Goal: Task Accomplishment & Management: Use online tool/utility

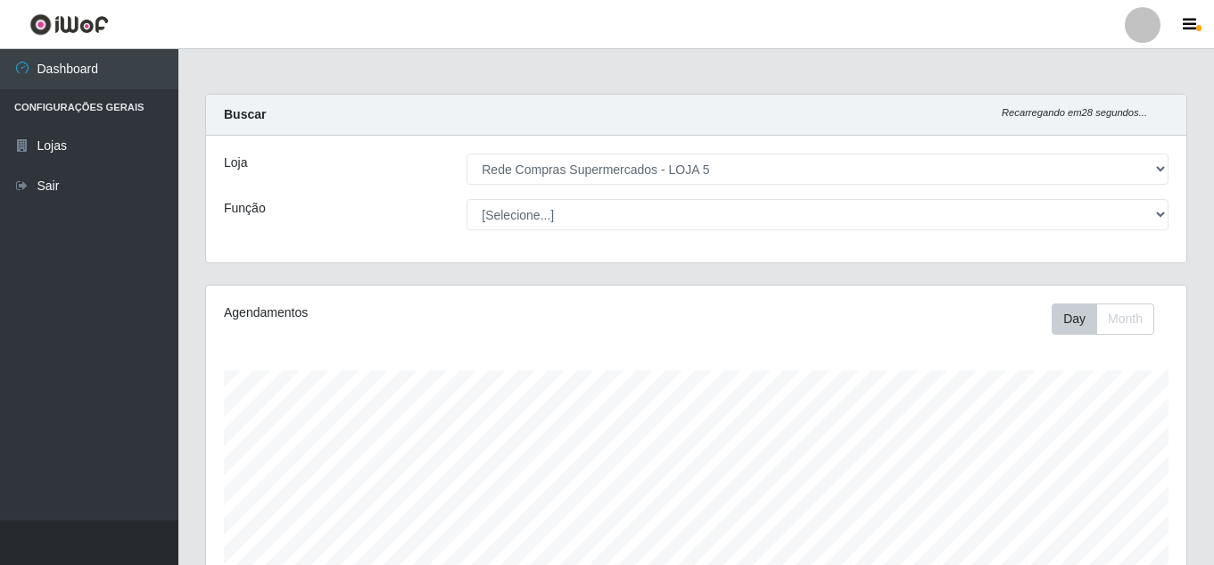
select select "397"
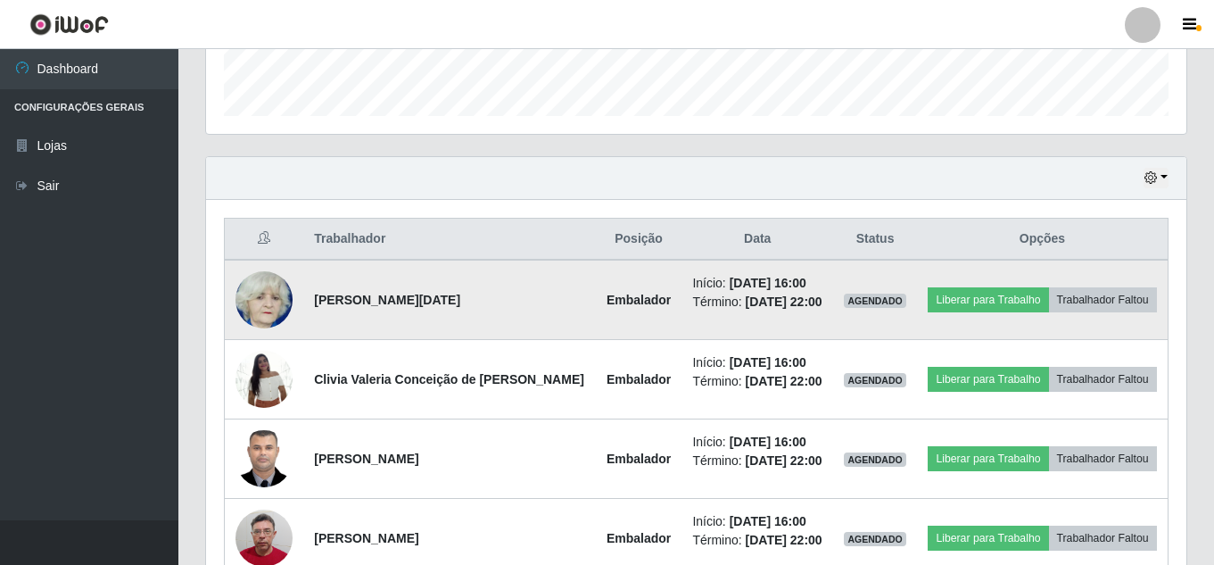
scroll to position [511, 0]
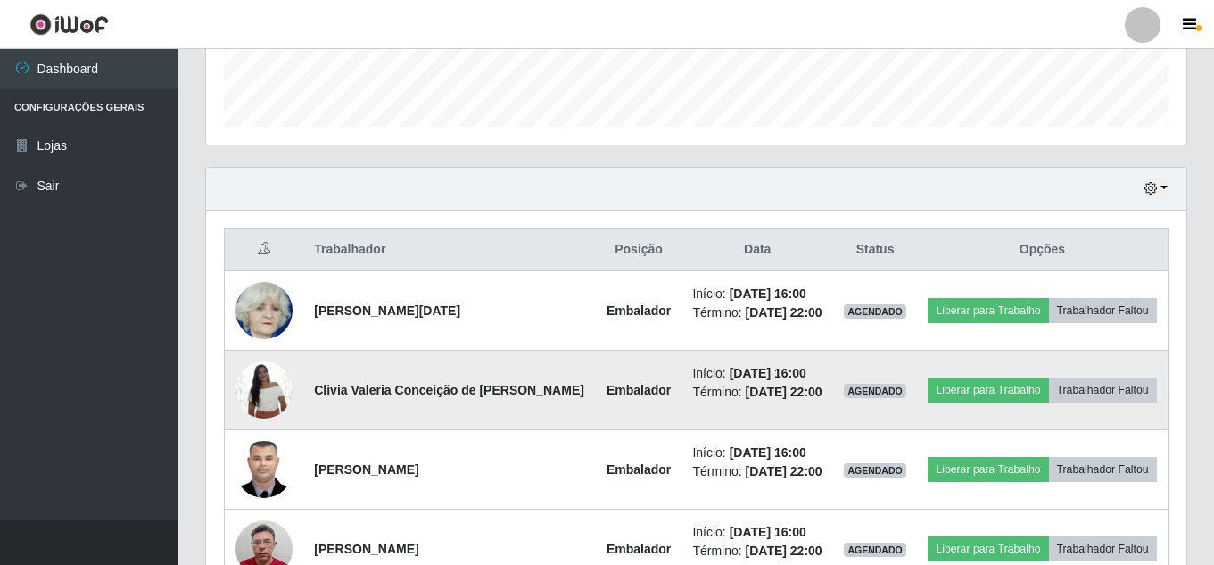
click at [280, 385] on img at bounding box center [264, 390] width 57 height 76
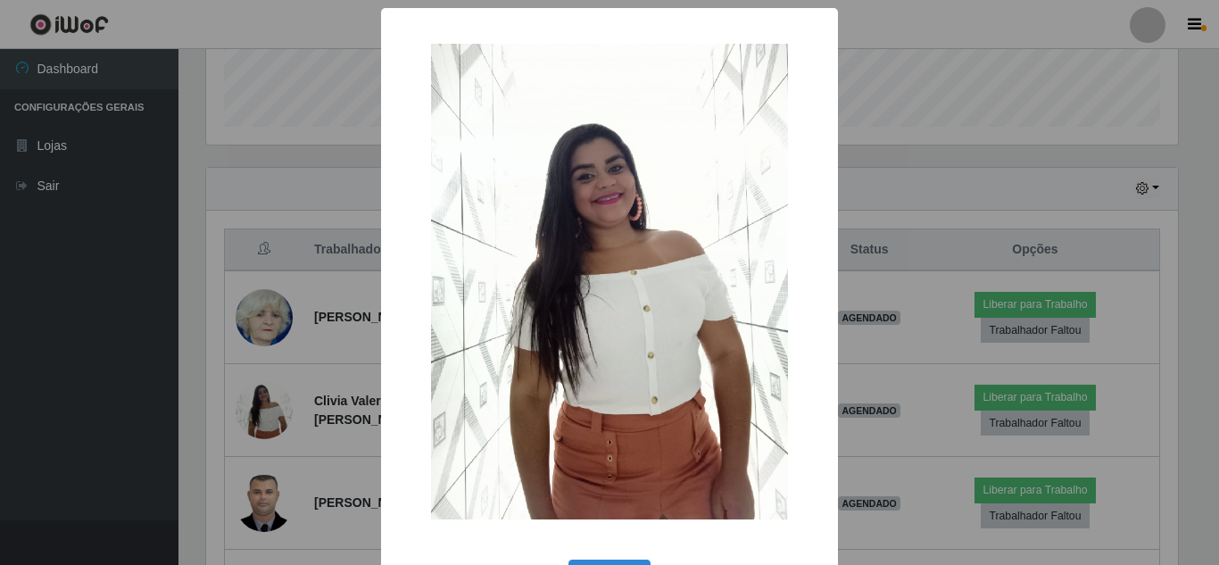
click at [282, 385] on div "× OK Cancel" at bounding box center [609, 282] width 1219 height 565
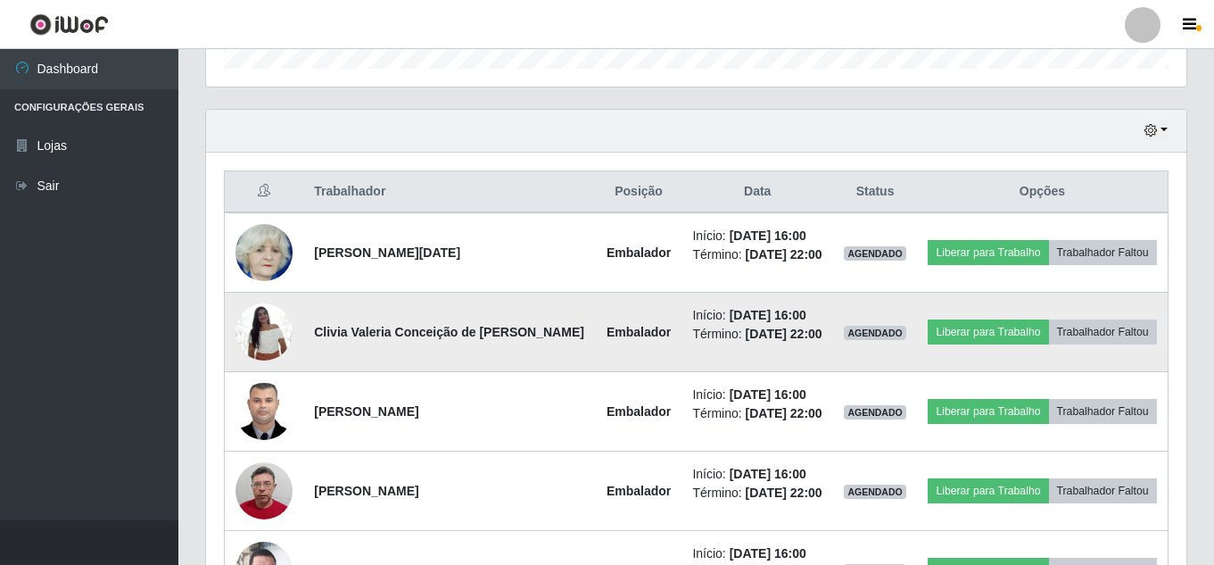
scroll to position [600, 0]
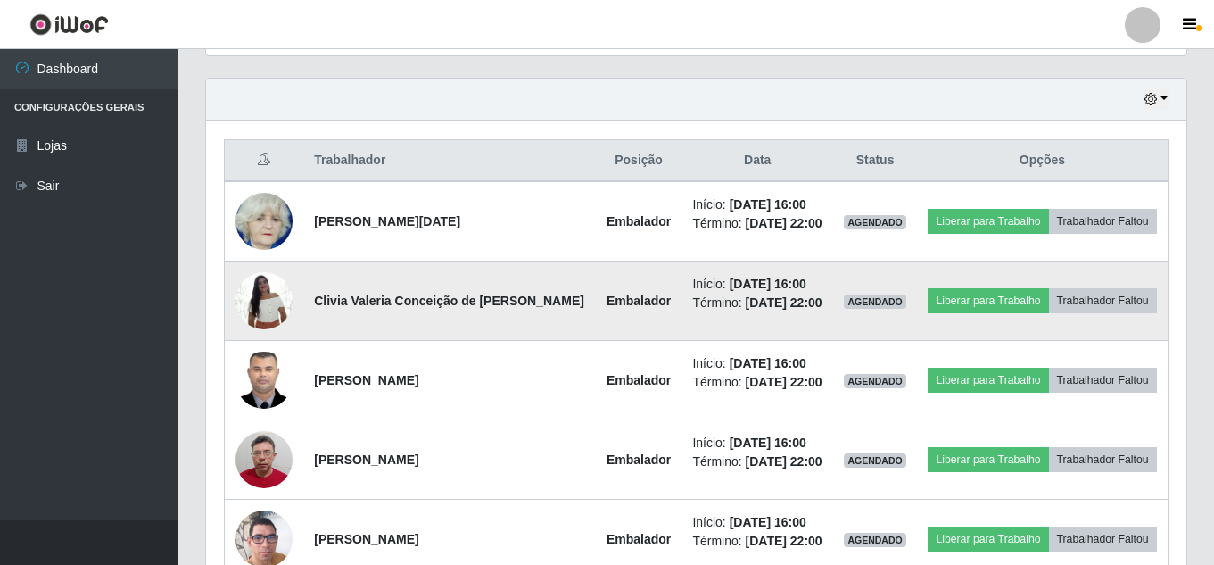
click at [264, 293] on img at bounding box center [264, 300] width 57 height 76
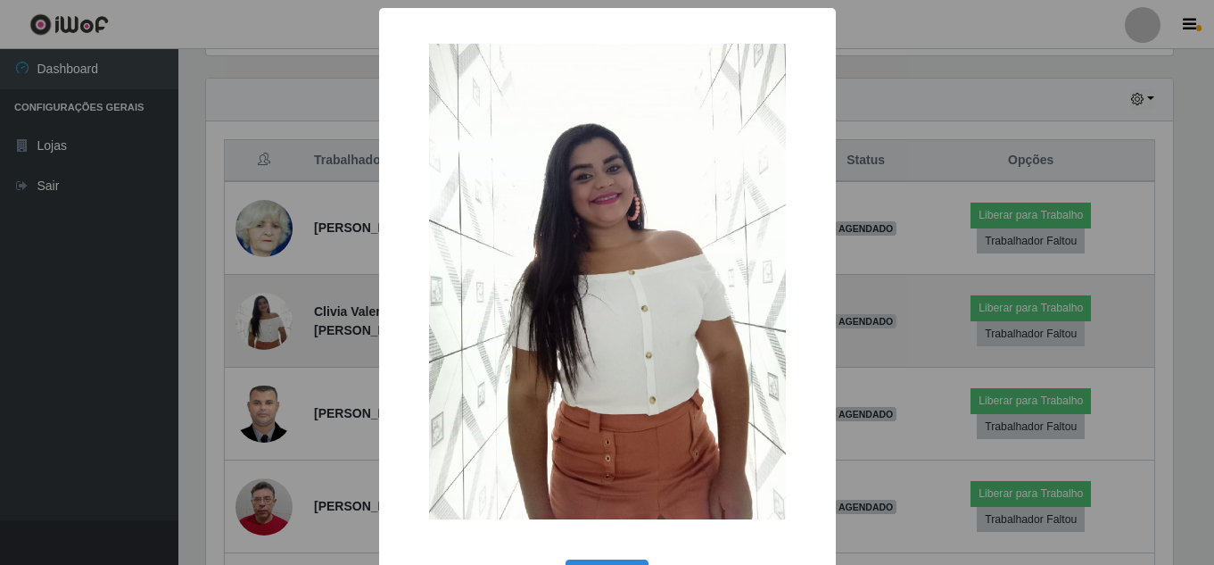
scroll to position [370, 972]
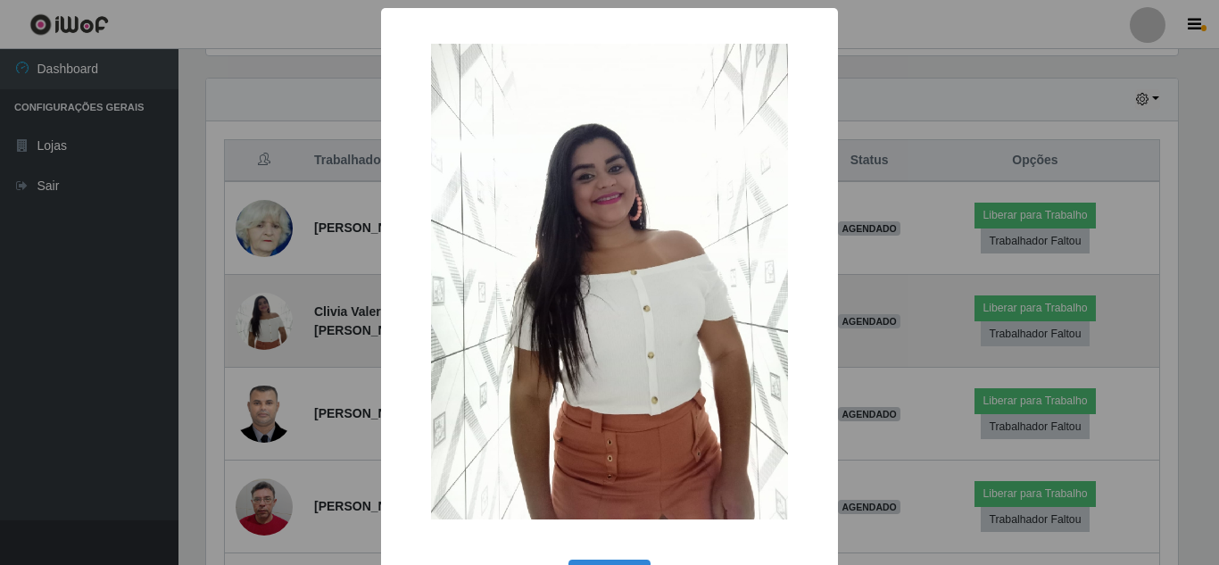
click at [264, 293] on div "× OK Cancel" at bounding box center [609, 282] width 1219 height 565
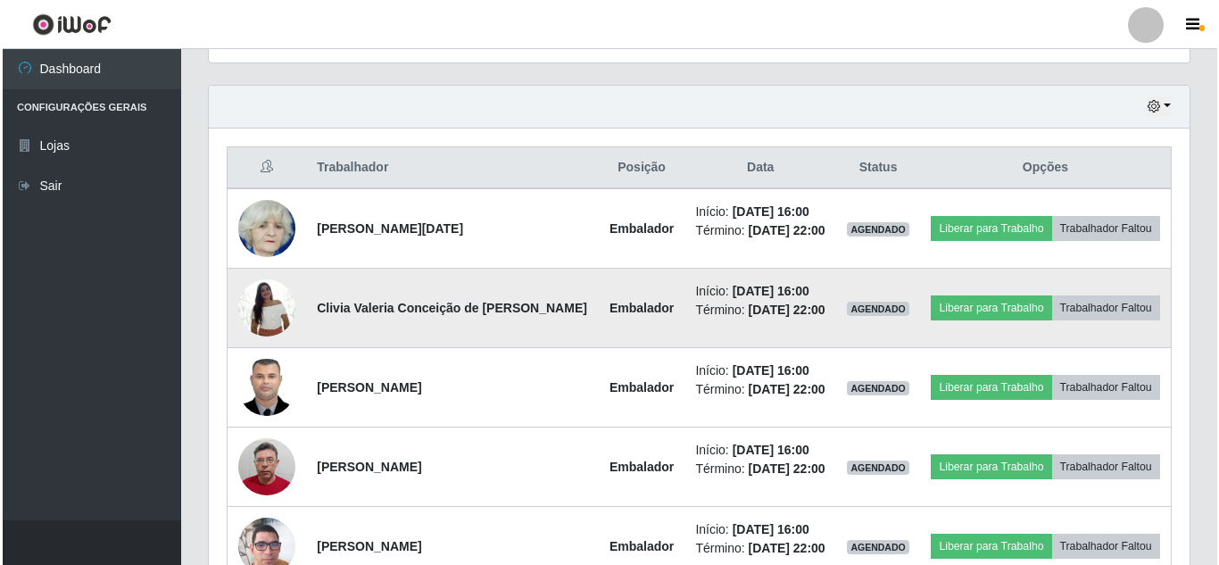
scroll to position [600, 0]
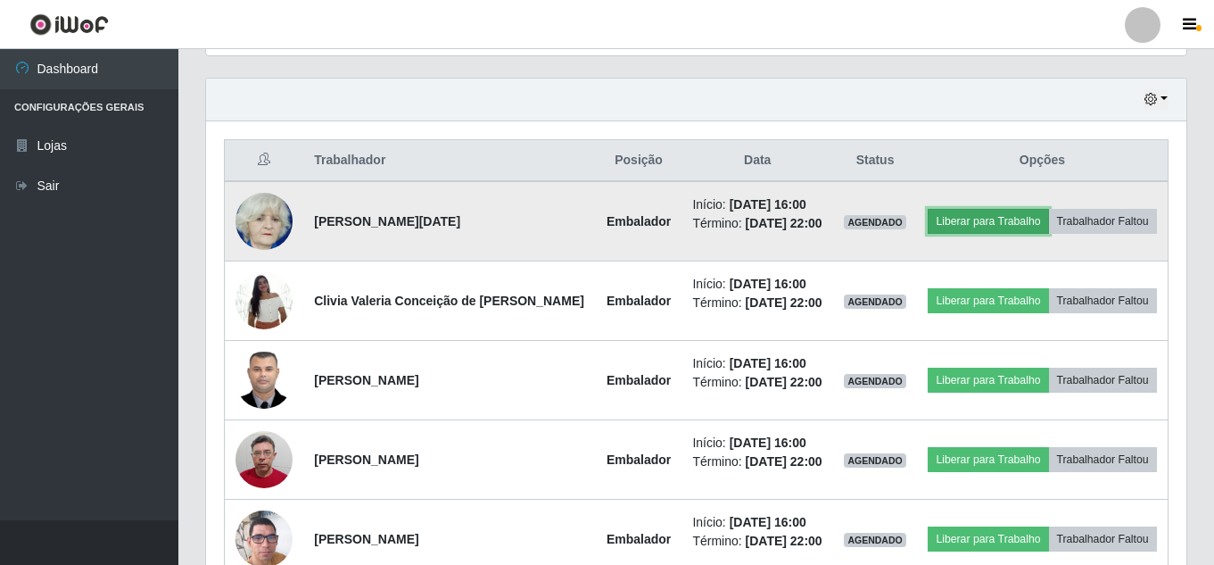
click at [984, 224] on button "Liberar para Trabalho" at bounding box center [988, 221] width 120 height 25
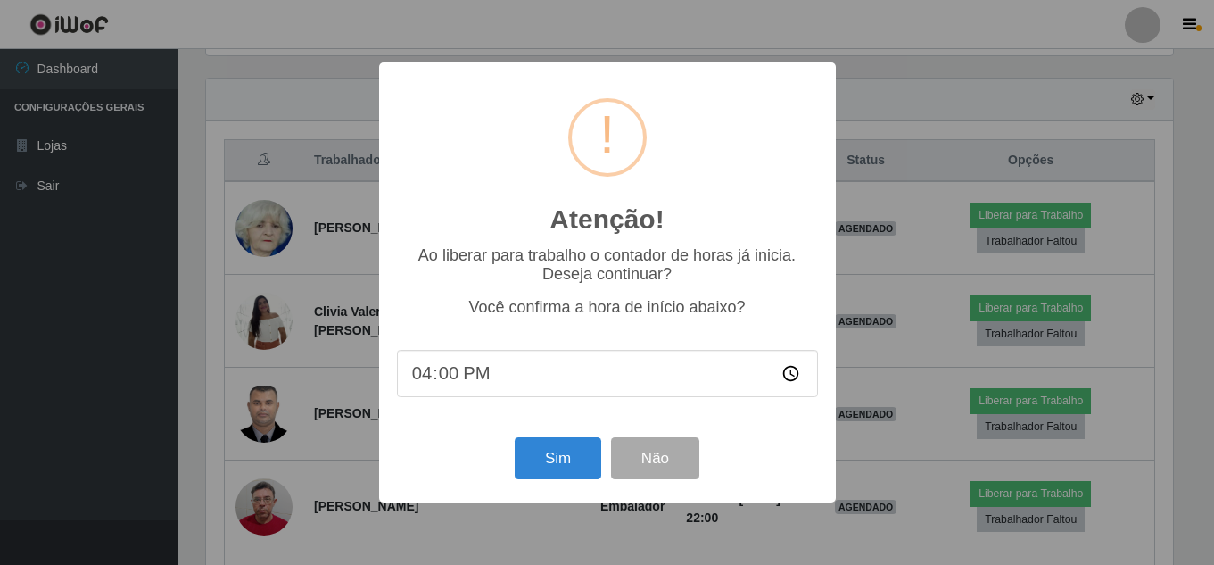
scroll to position [370, 972]
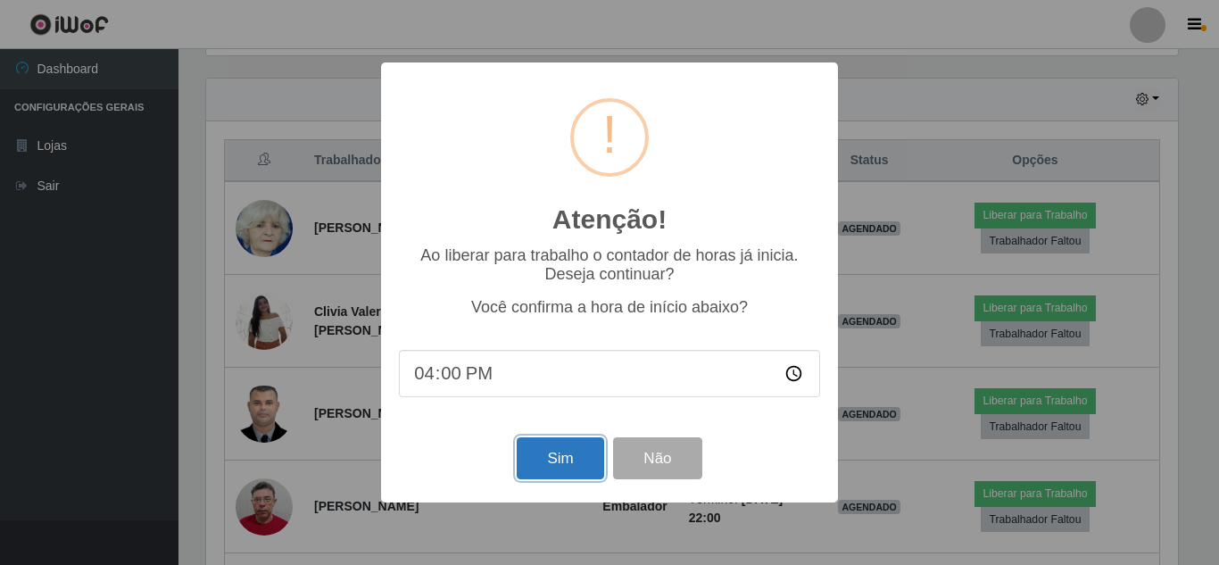
click at [551, 453] on button "Sim" at bounding box center [560, 458] width 87 height 42
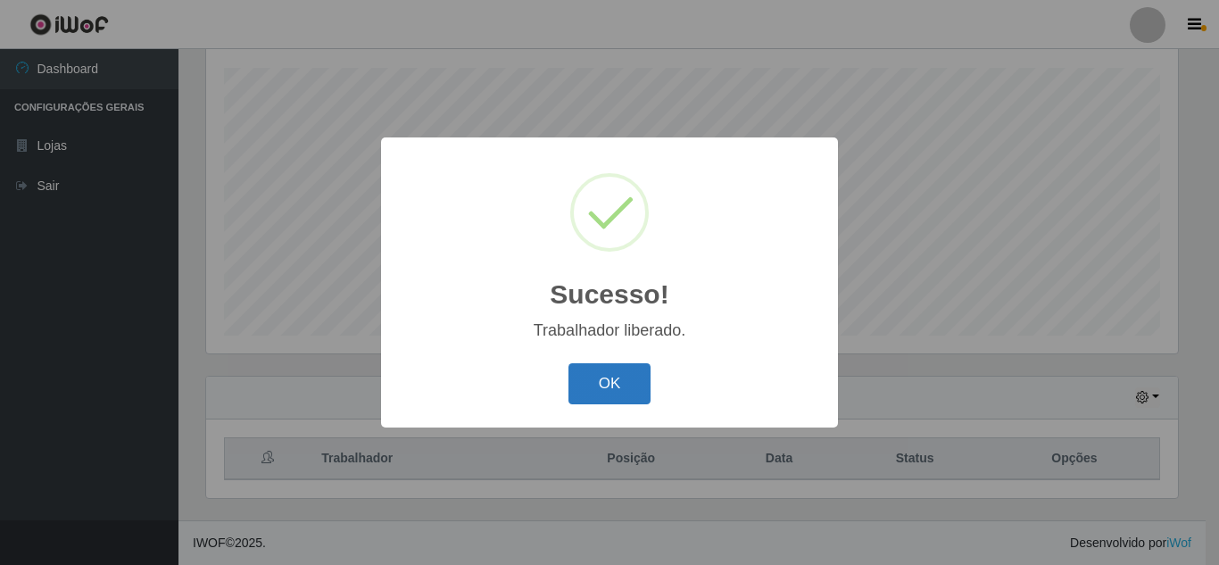
click at [614, 382] on button "OK" at bounding box center [609, 384] width 83 height 42
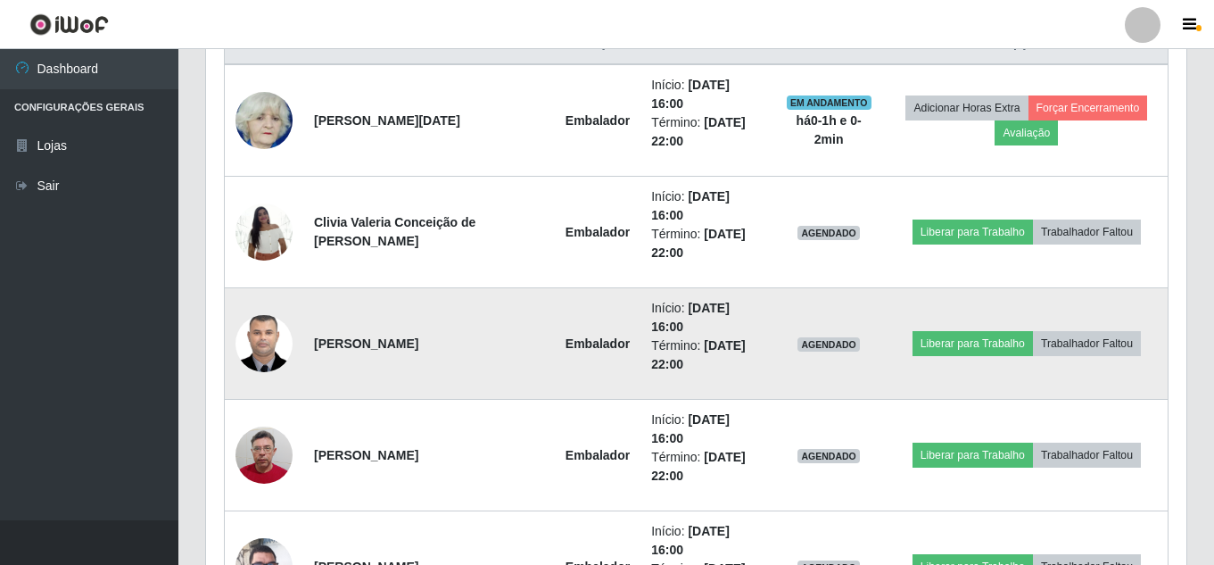
scroll to position [749, 0]
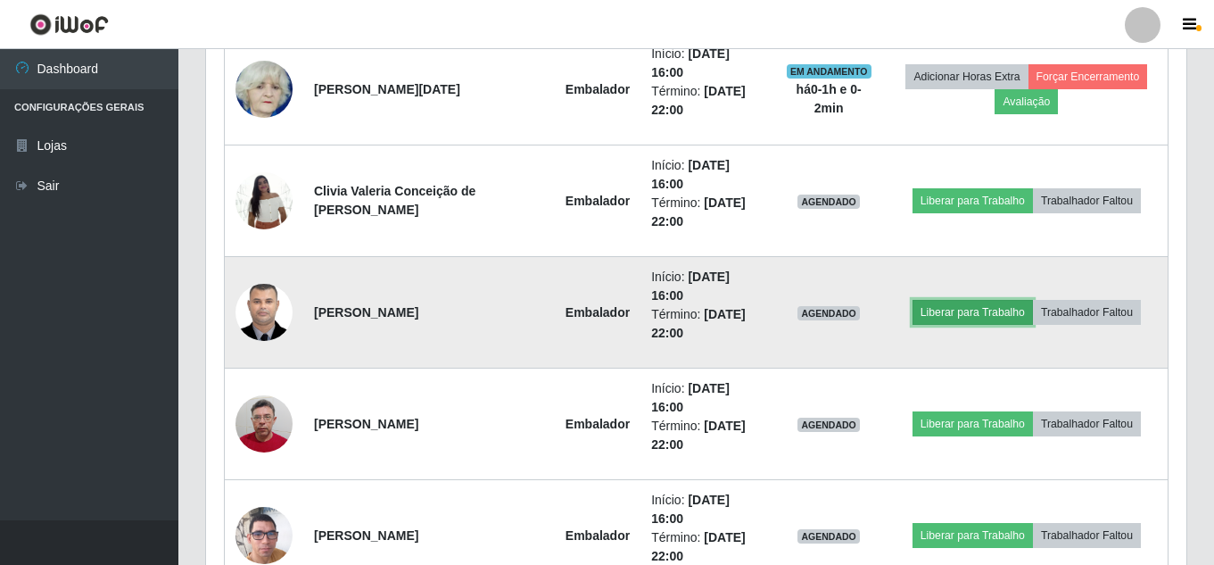
click at [957, 310] on button "Liberar para Trabalho" at bounding box center [973, 312] width 120 height 25
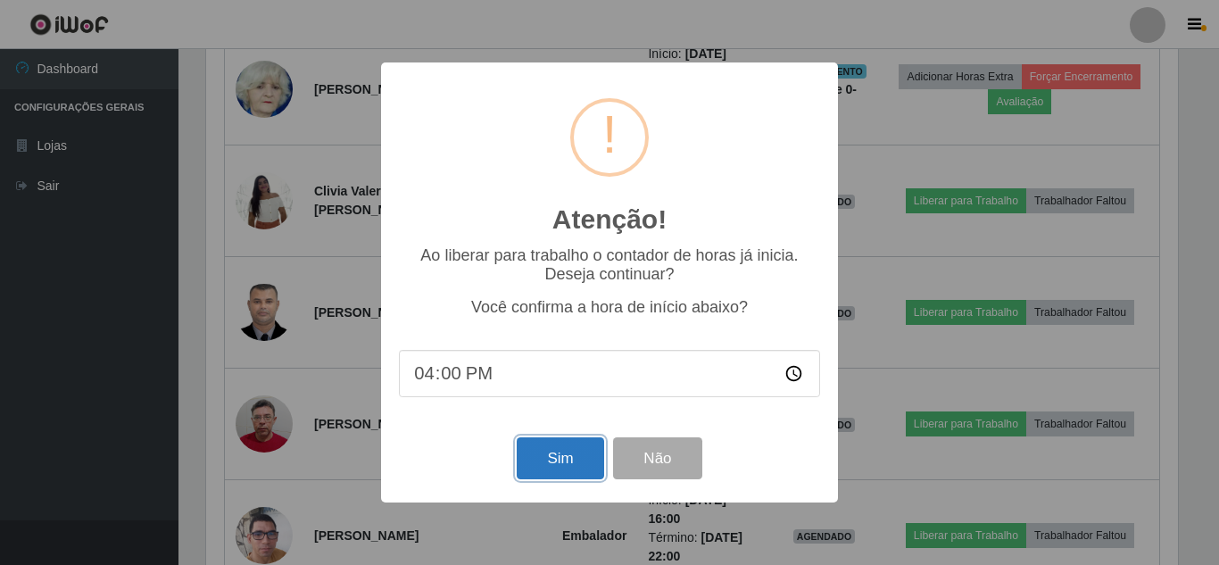
click at [586, 467] on button "Sim" at bounding box center [560, 458] width 87 height 42
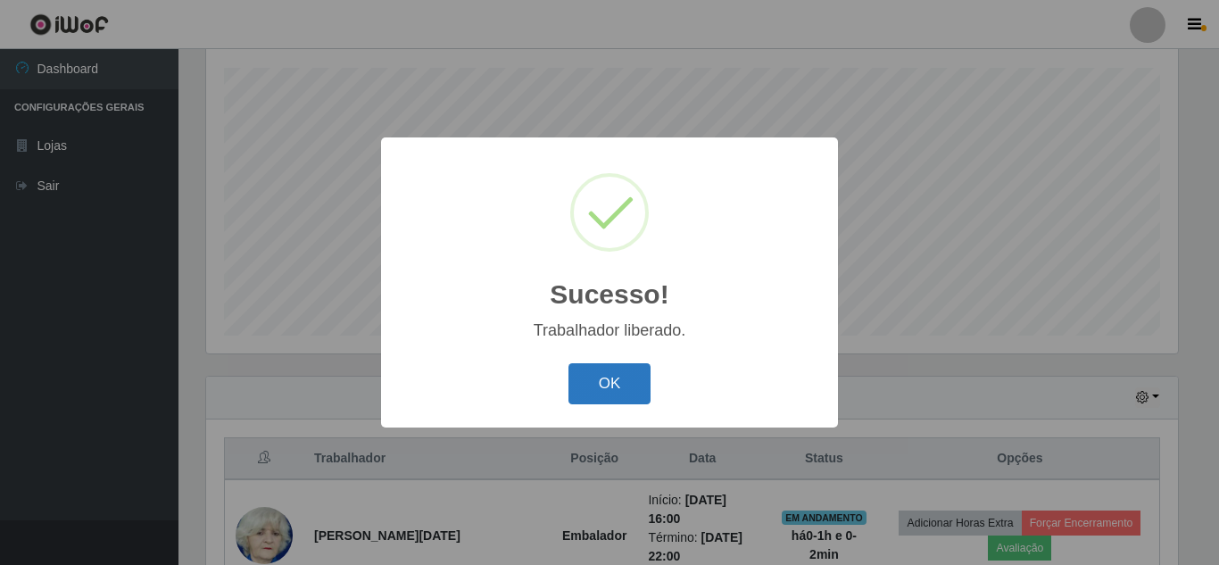
click at [626, 380] on button "OK" at bounding box center [609, 384] width 83 height 42
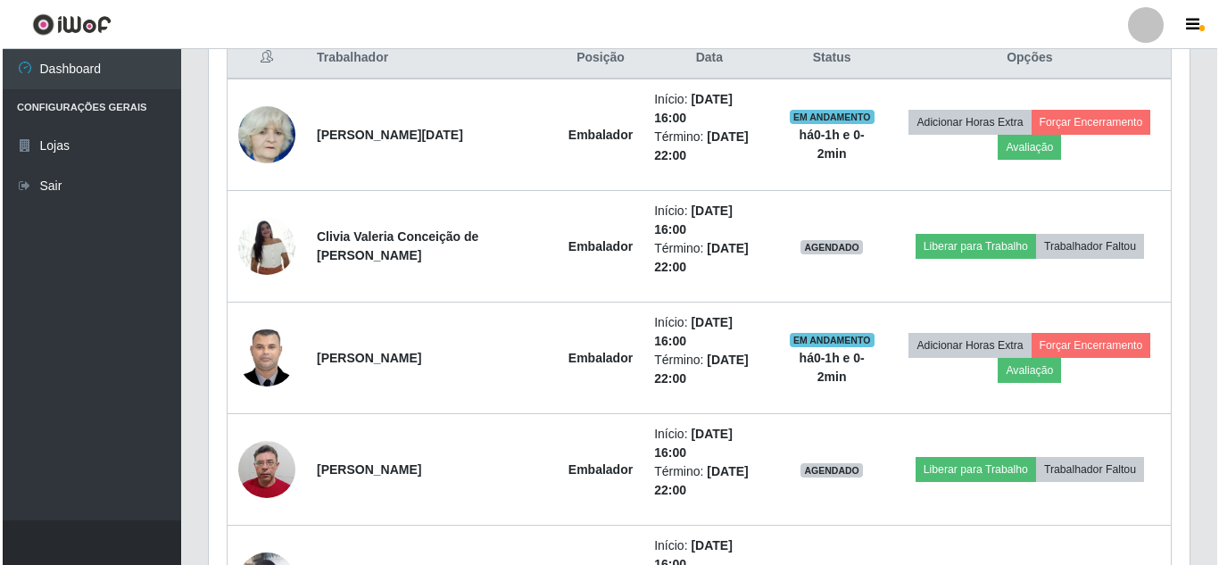
scroll to position [704, 0]
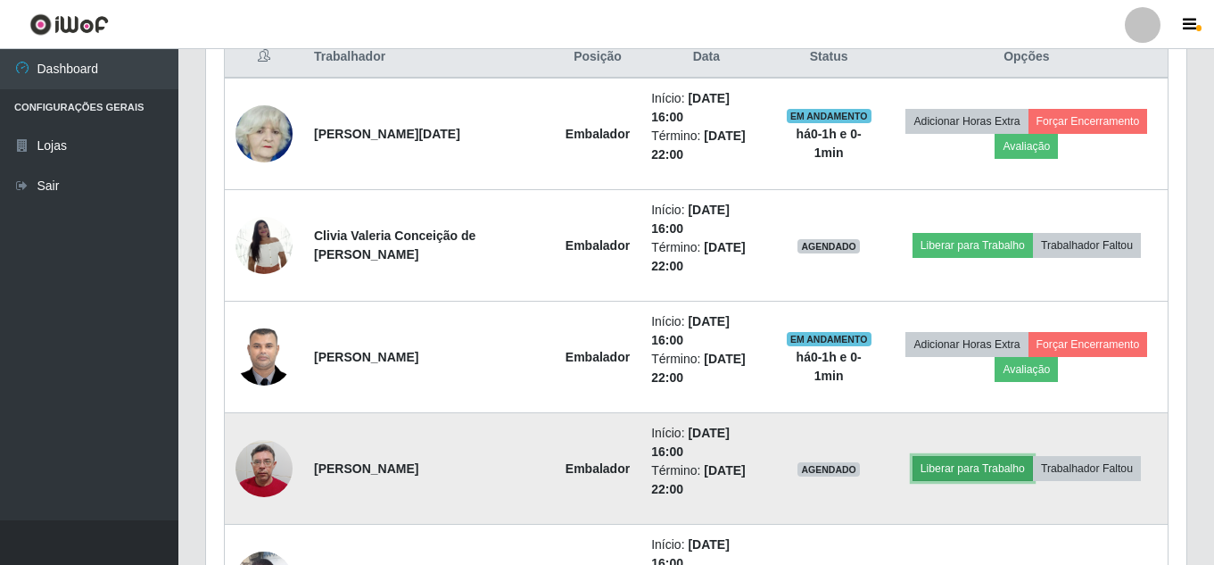
click at [976, 470] on button "Liberar para Trabalho" at bounding box center [973, 468] width 120 height 25
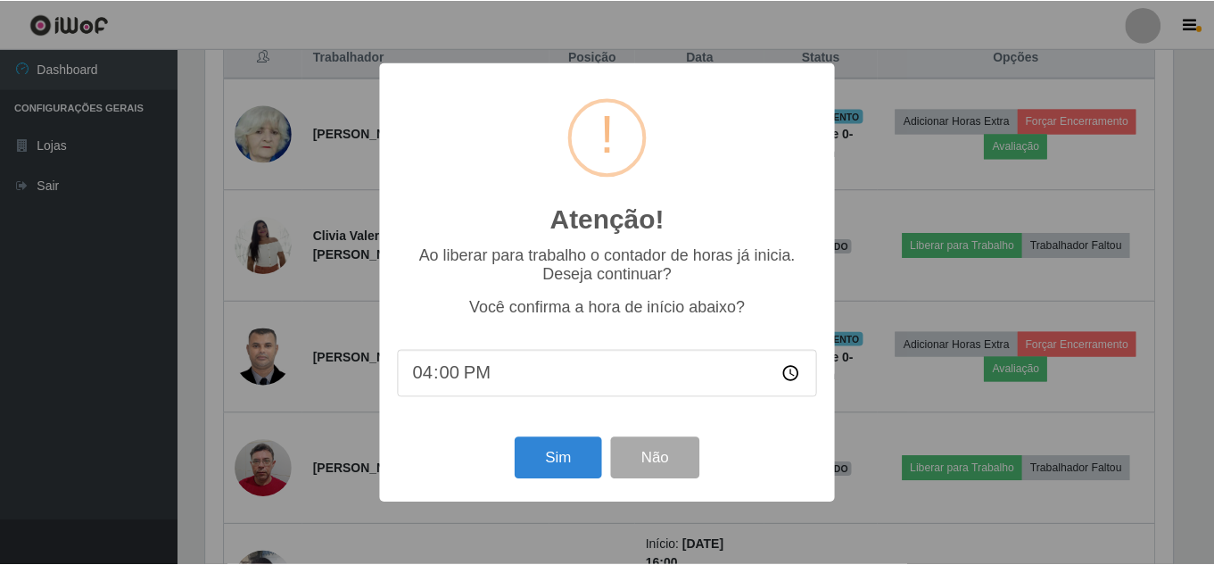
scroll to position [370, 972]
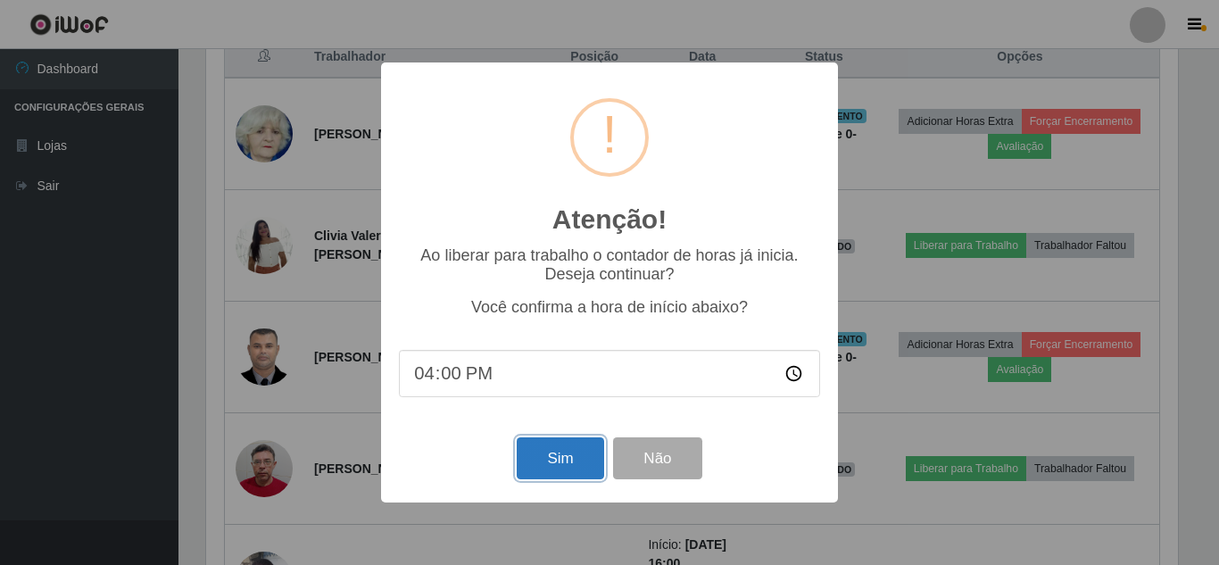
click at [580, 451] on button "Sim" at bounding box center [560, 458] width 87 height 42
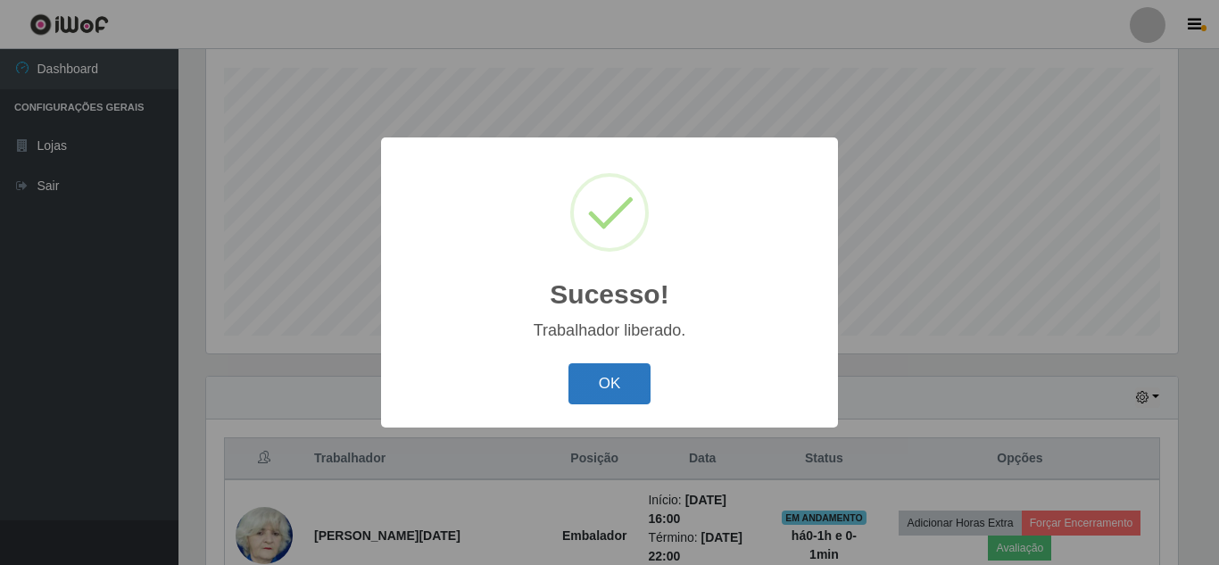
click at [624, 371] on button "OK" at bounding box center [609, 384] width 83 height 42
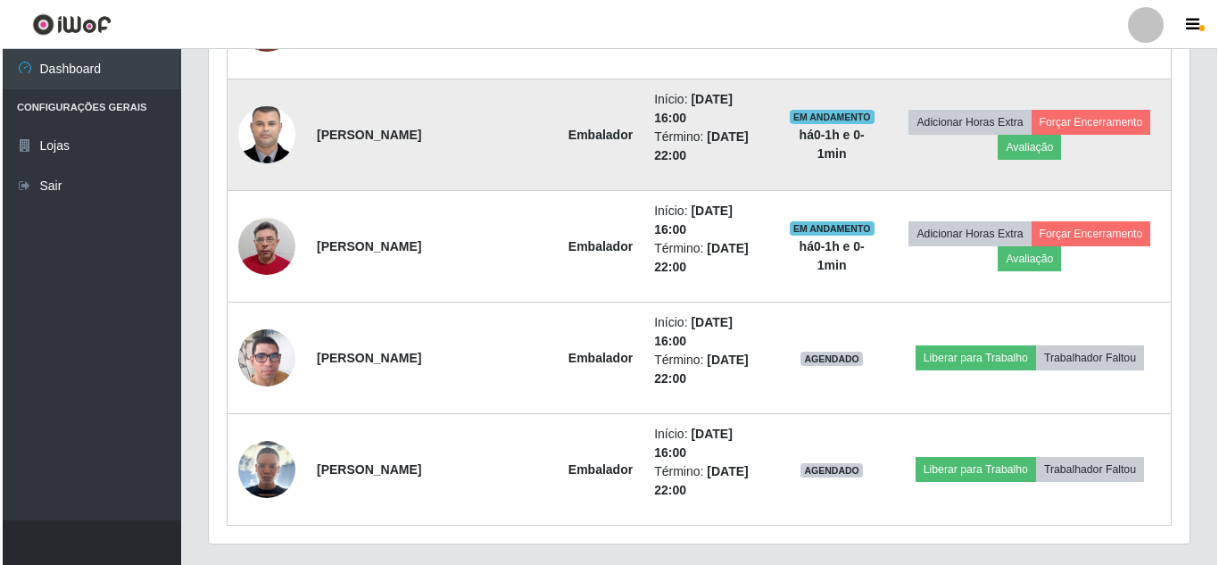
scroll to position [927, 0]
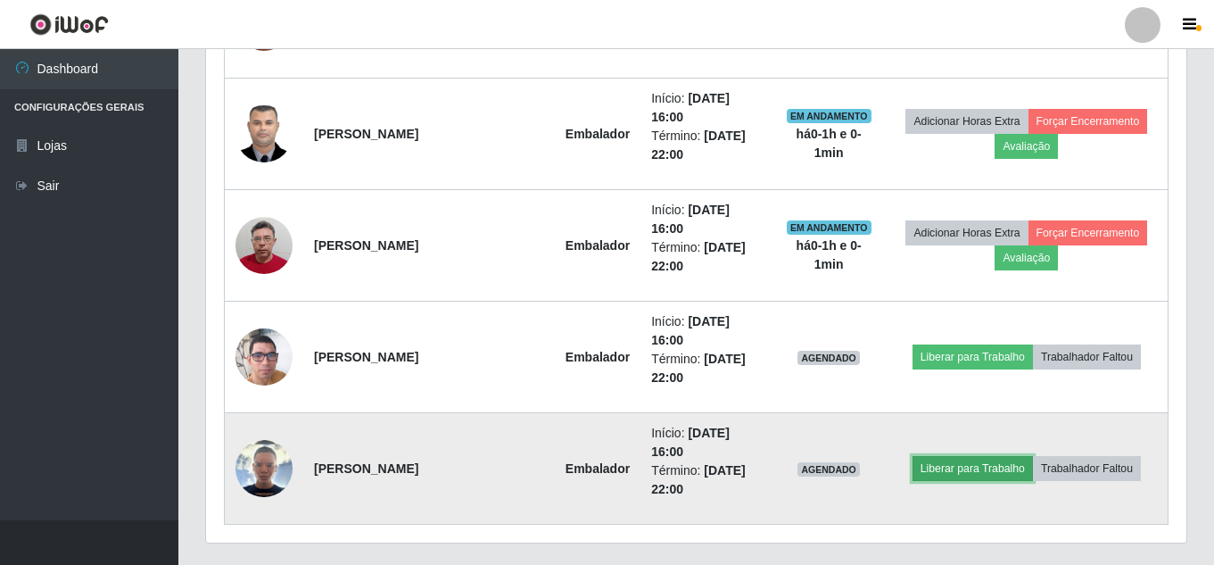
click at [960, 460] on button "Liberar para Trabalho" at bounding box center [973, 468] width 120 height 25
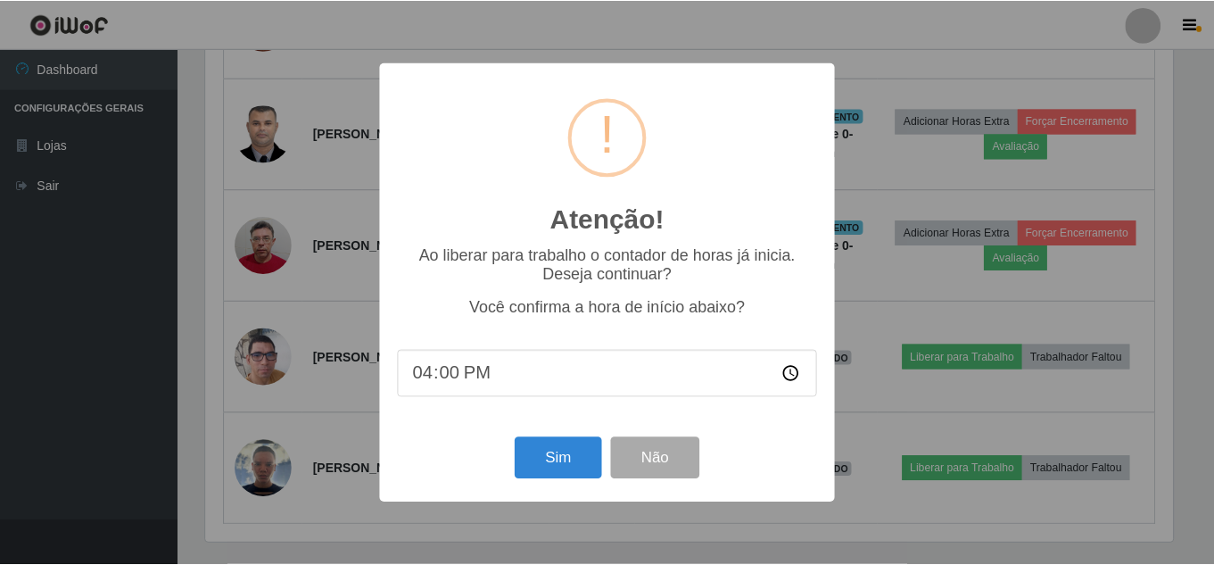
scroll to position [370, 972]
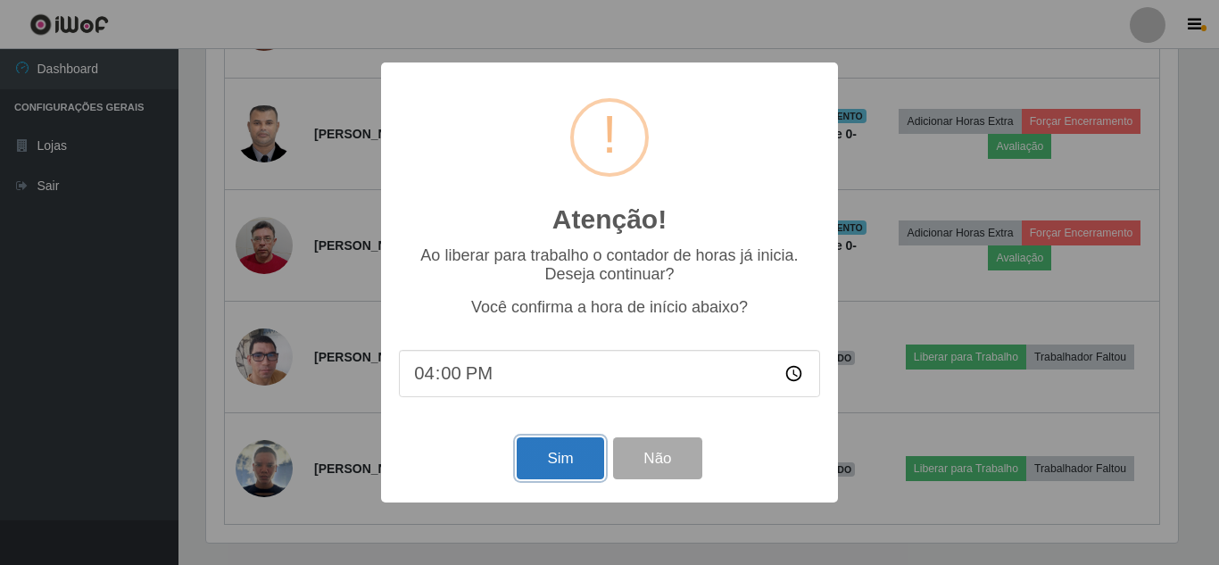
click at [581, 441] on button "Sim" at bounding box center [560, 458] width 87 height 42
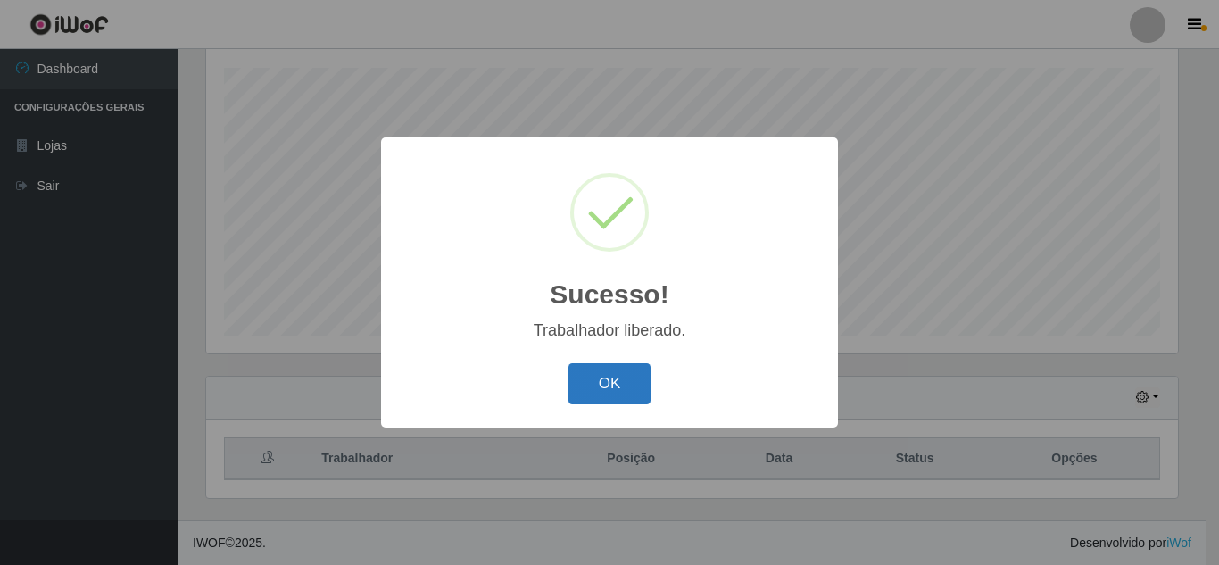
click at [615, 394] on button "OK" at bounding box center [609, 384] width 83 height 42
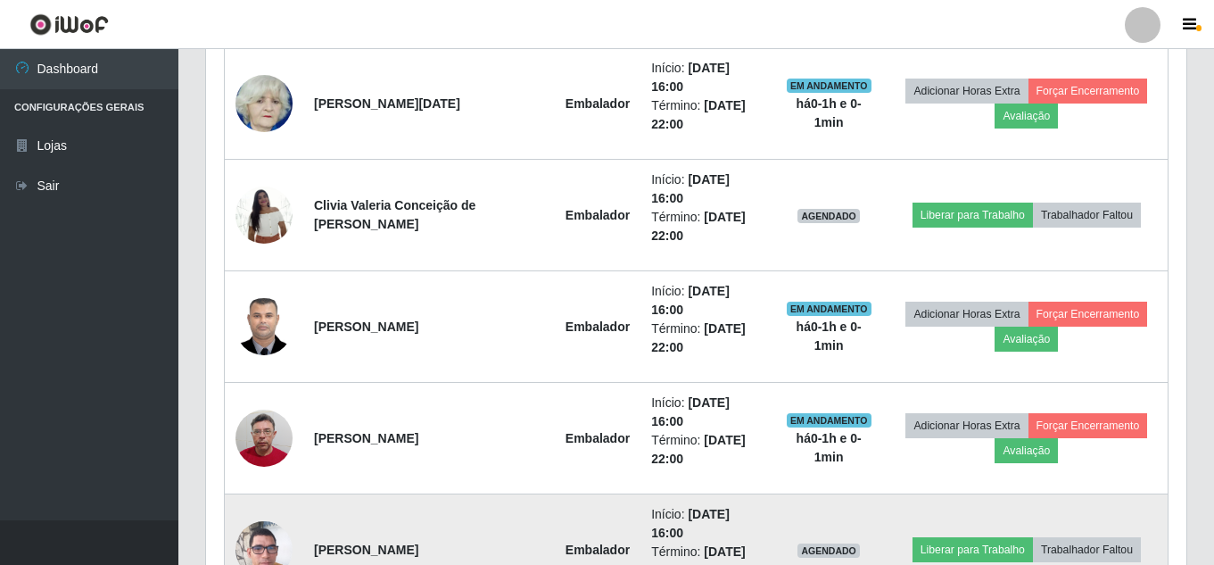
scroll to position [838, 0]
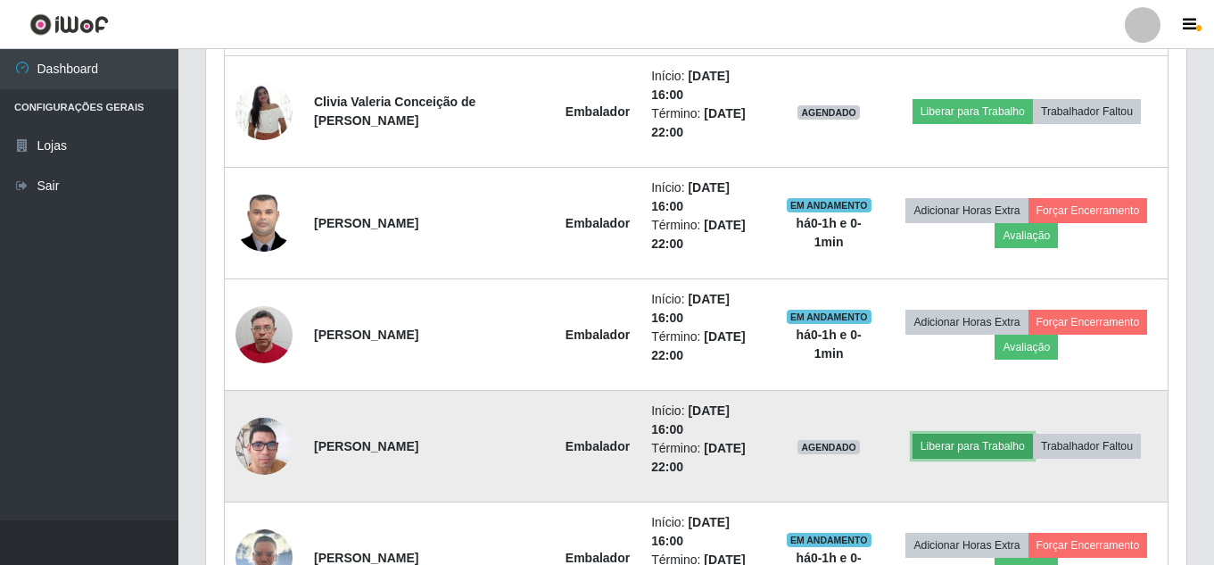
click at [943, 450] on button "Liberar para Trabalho" at bounding box center [973, 446] width 120 height 25
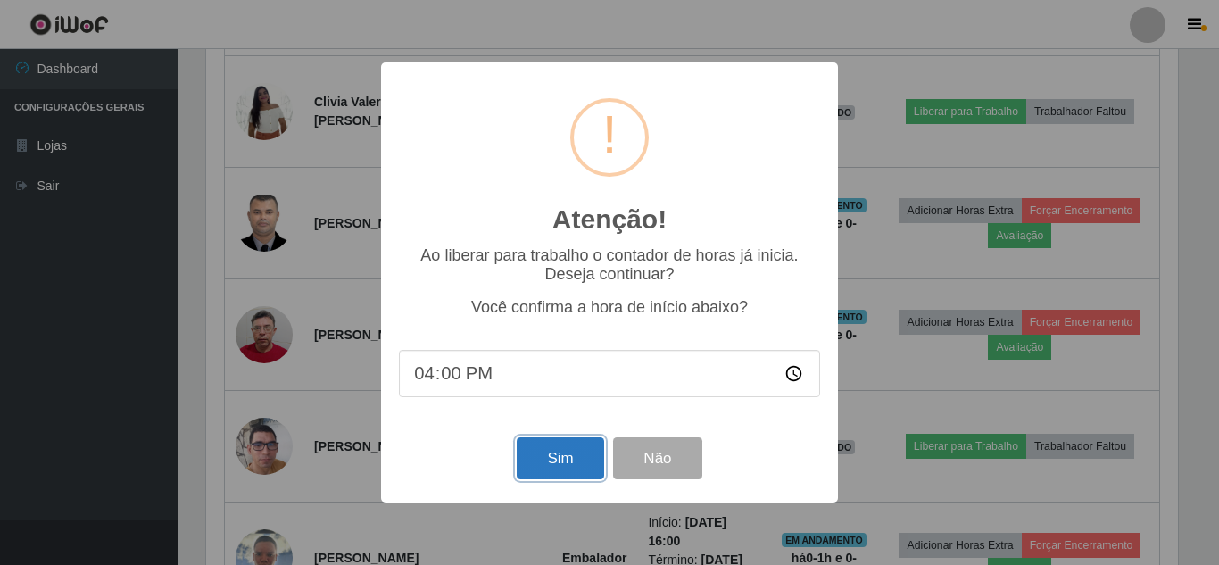
click at [558, 452] on button "Sim" at bounding box center [560, 458] width 87 height 42
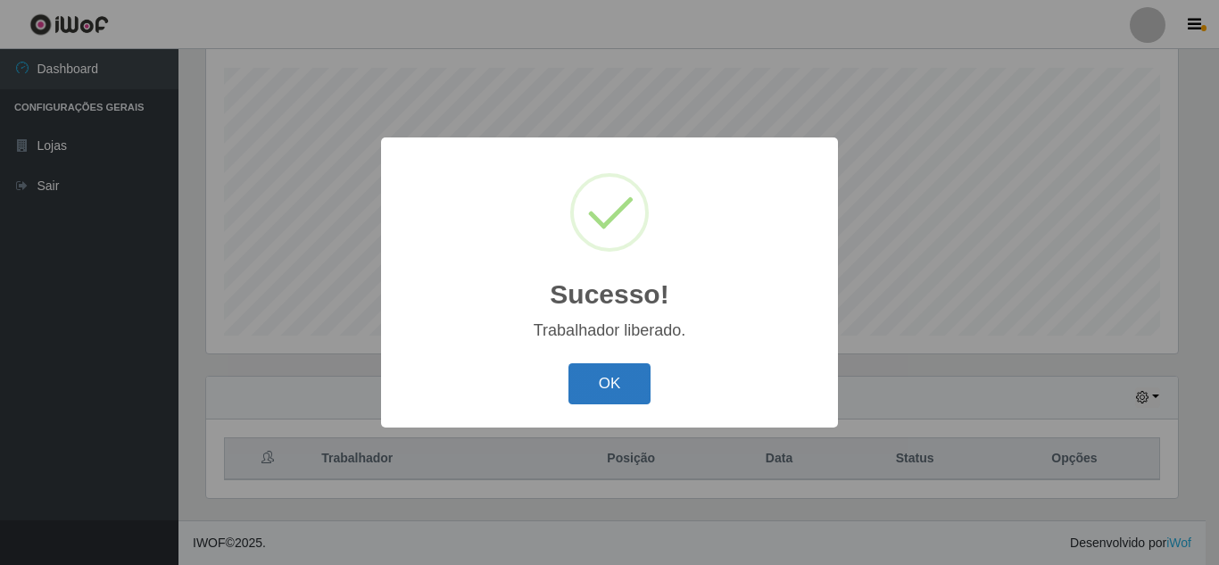
click at [629, 381] on button "OK" at bounding box center [609, 384] width 83 height 42
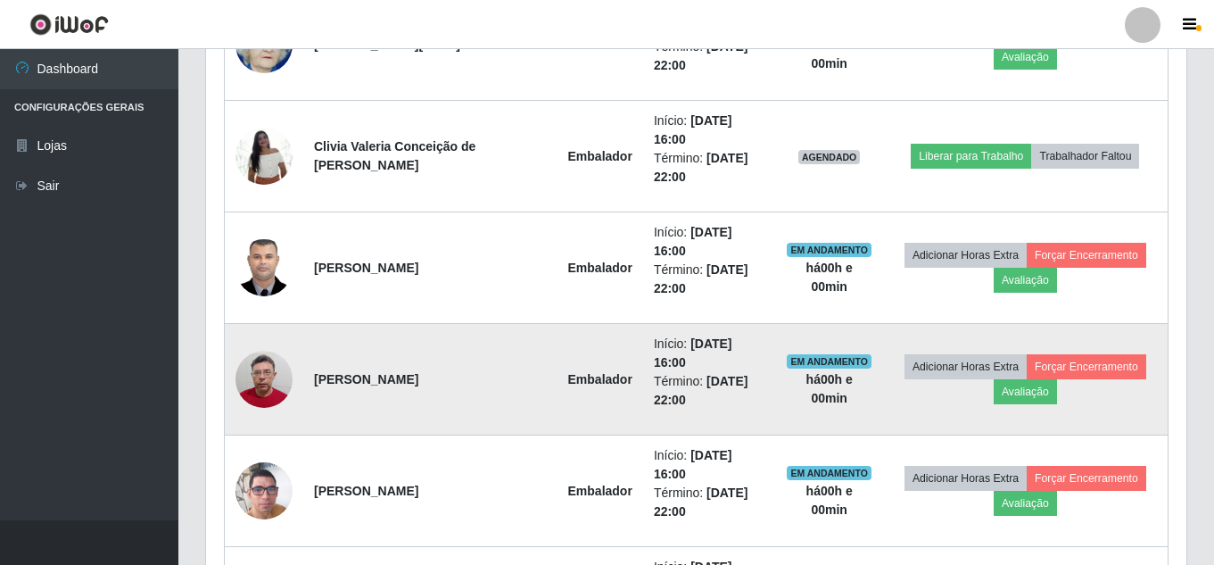
scroll to position [681, 0]
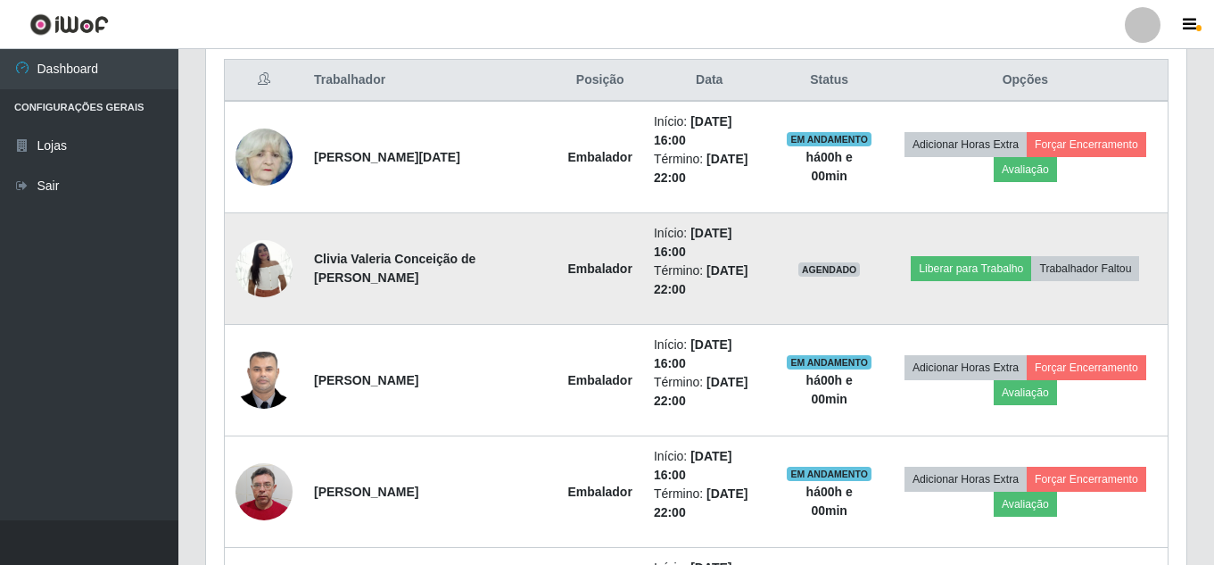
click at [968, 223] on td "Liberar para Trabalho Trabalhador Faltou" at bounding box center [1026, 269] width 286 height 112
click at [959, 256] on button "Liberar para Trabalho" at bounding box center [971, 268] width 120 height 25
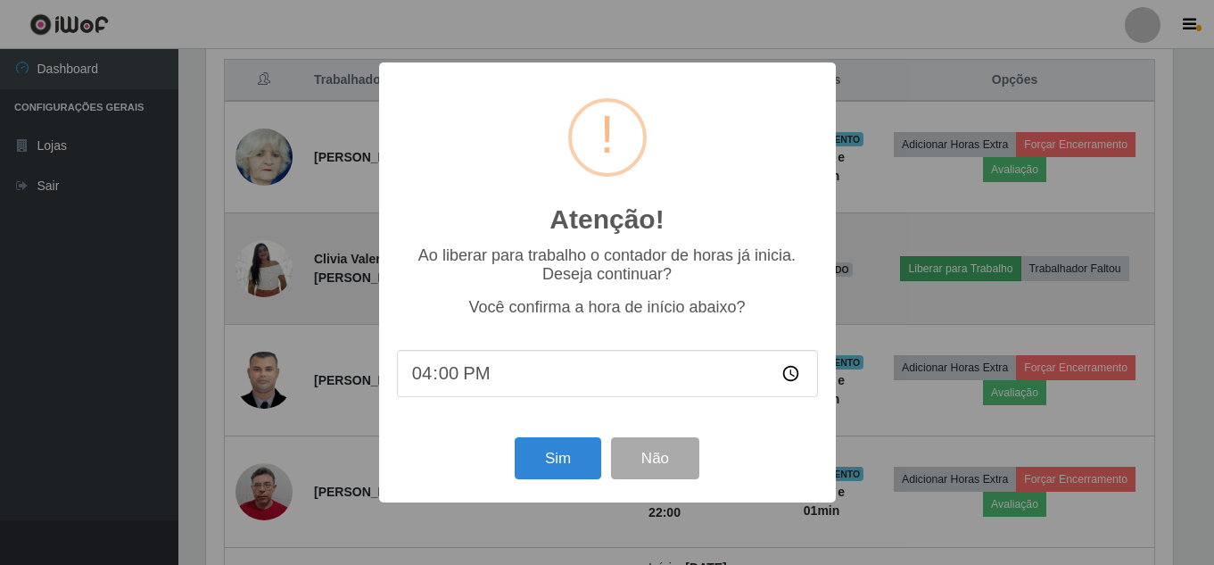
scroll to position [370, 972]
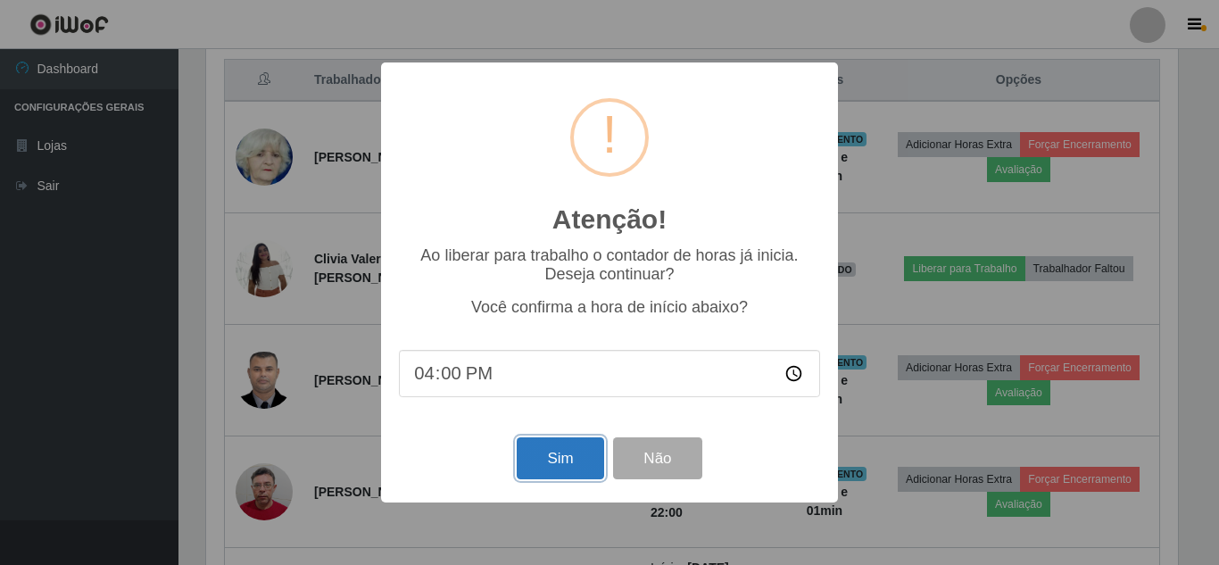
click at [556, 463] on button "Sim" at bounding box center [560, 458] width 87 height 42
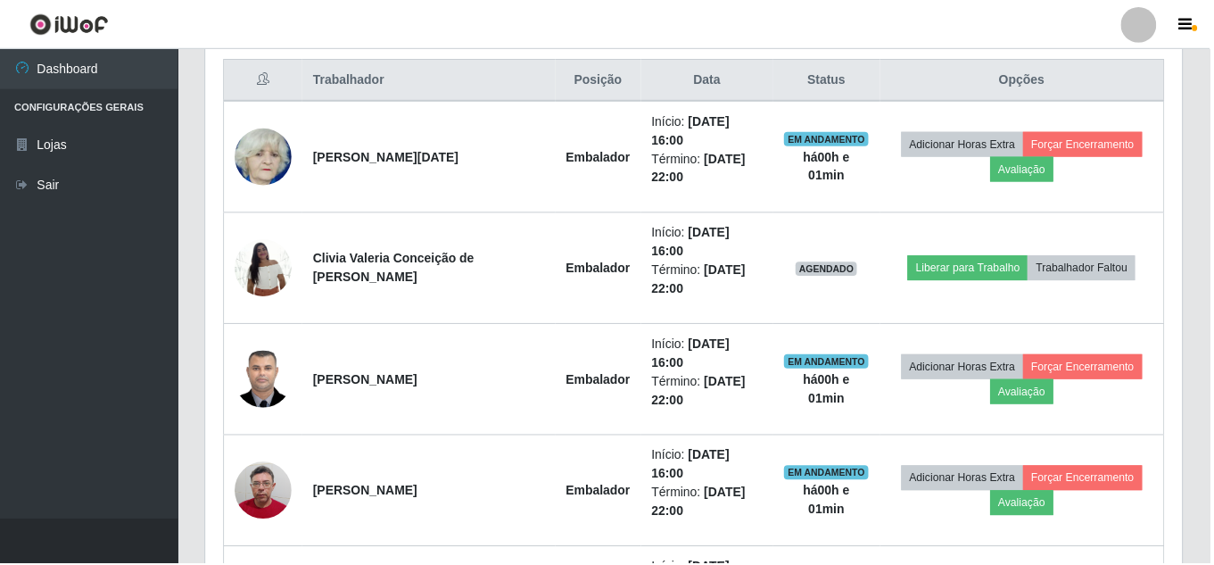
scroll to position [302, 0]
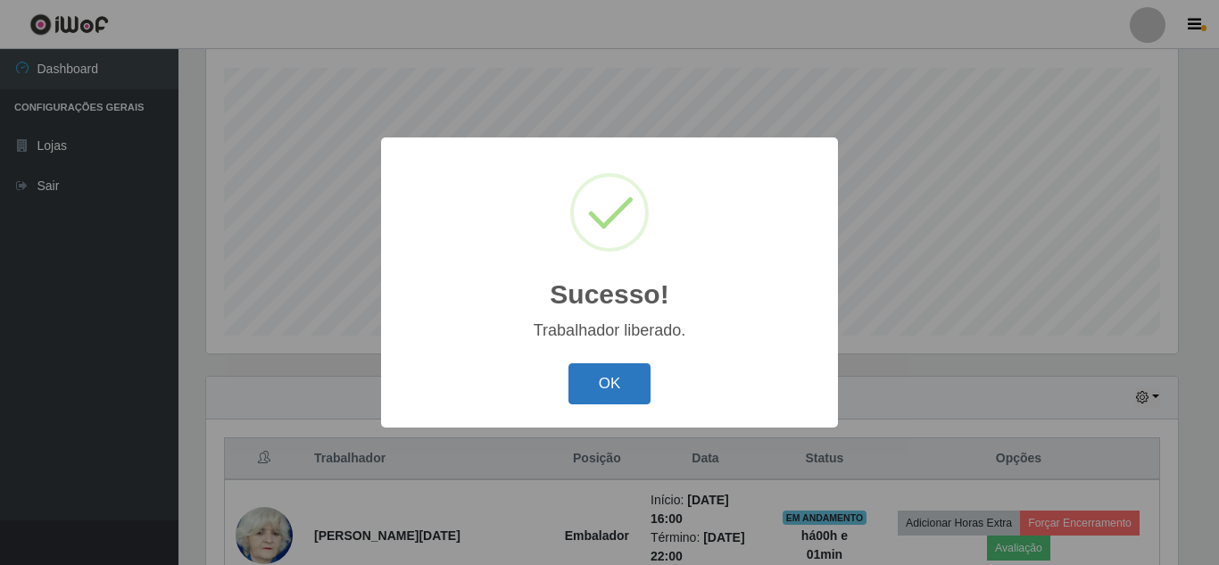
click at [621, 377] on button "OK" at bounding box center [609, 384] width 83 height 42
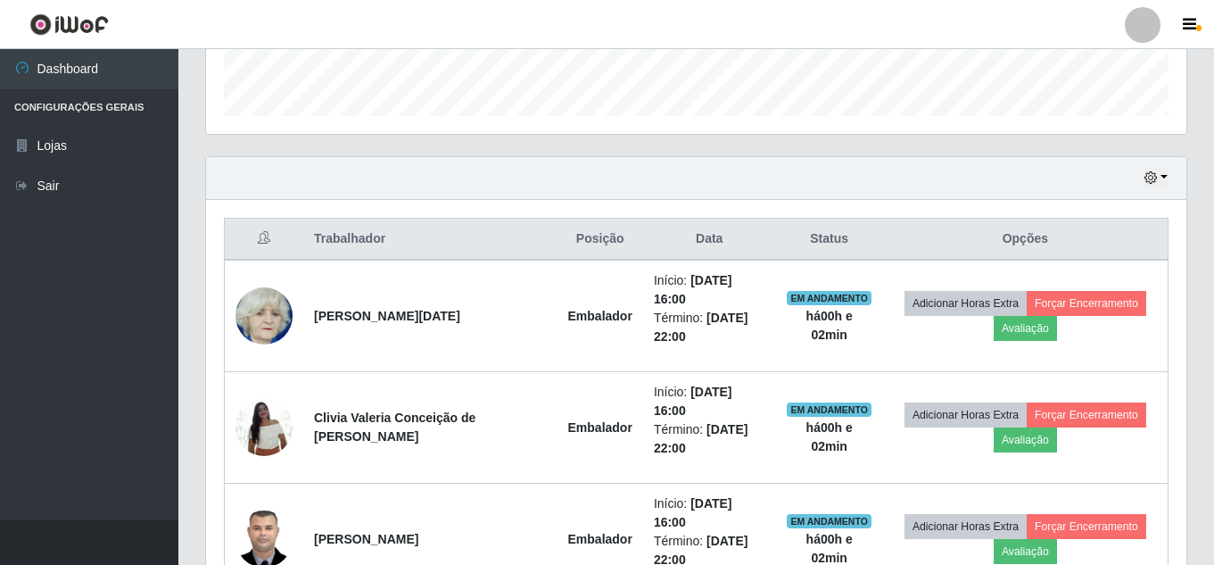
scroll to position [502, 0]
